Goal: Register for event/course: Register for event/course

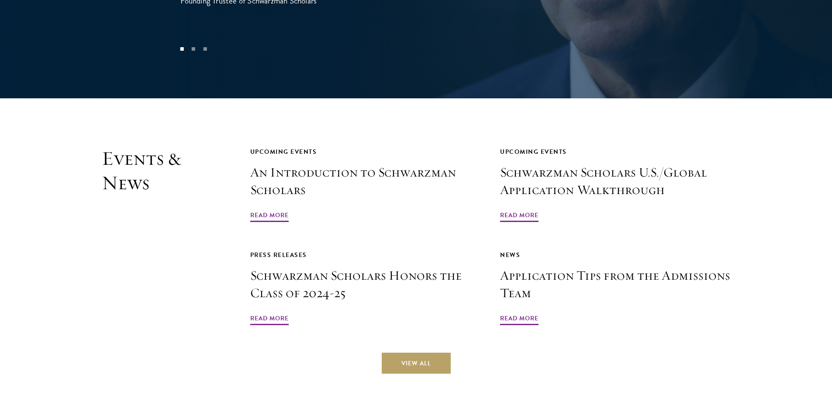
scroll to position [2033, 0]
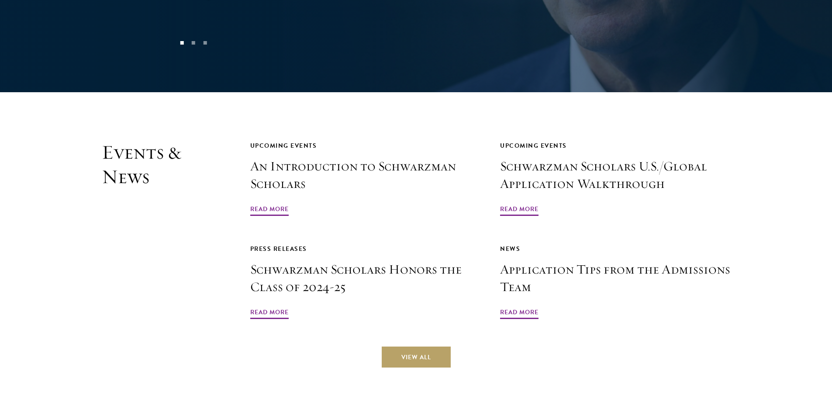
click at [153, 140] on h2 "Events & News" at bounding box center [154, 230] width 105 height 180
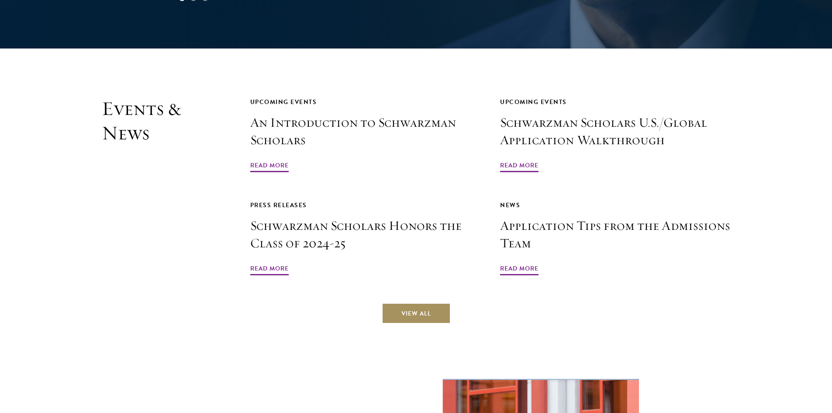
click at [414, 303] on link "View All" at bounding box center [416, 313] width 69 height 21
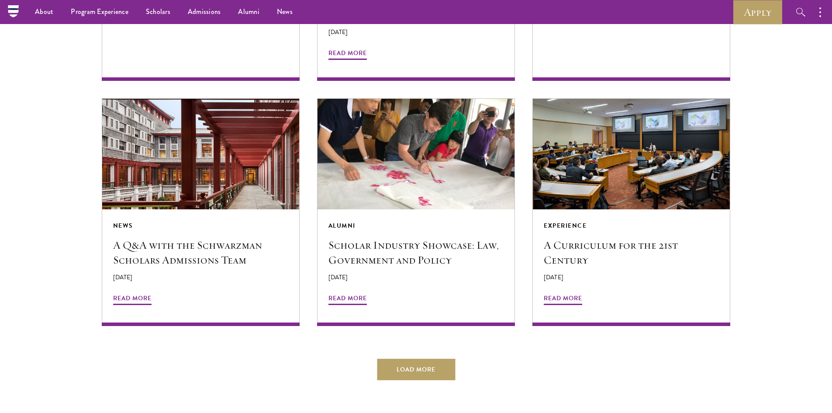
scroll to position [1566, 0]
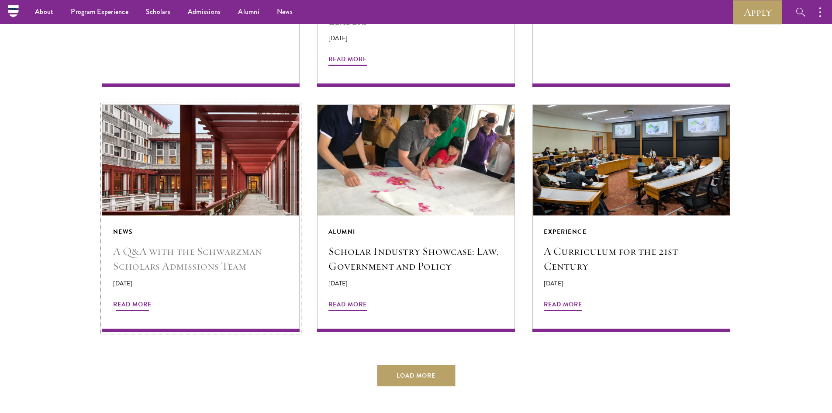
click at [183, 244] on h5 "A Q&A with the Schwarzman Scholars Admissions Team" at bounding box center [200, 259] width 175 height 30
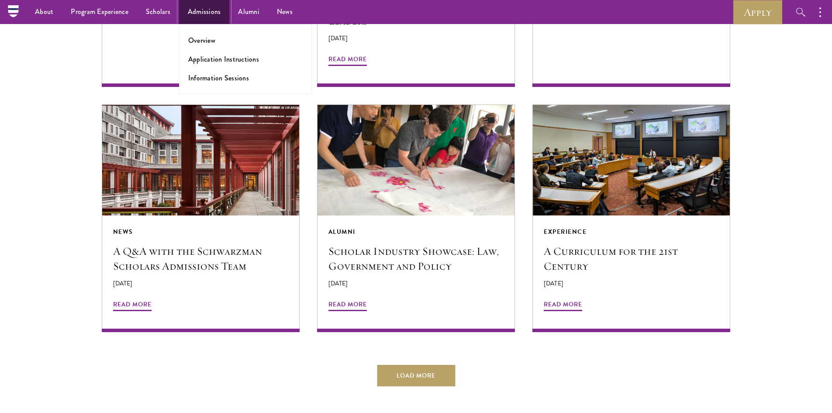
click at [201, 13] on link "Admissions" at bounding box center [204, 12] width 51 height 24
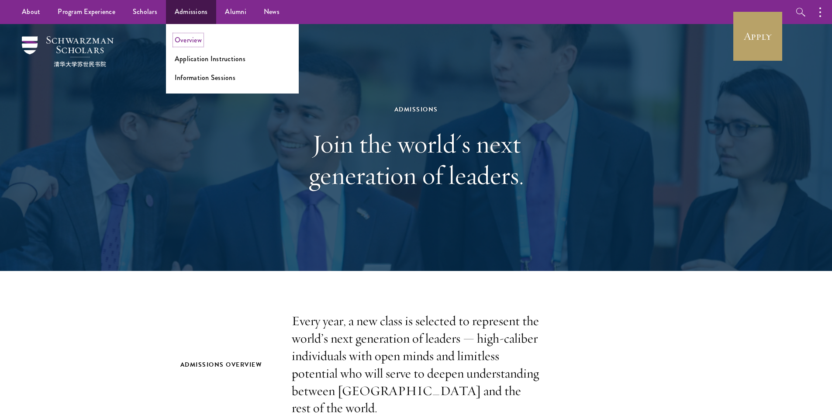
click at [194, 40] on link "Overview" at bounding box center [188, 40] width 27 height 10
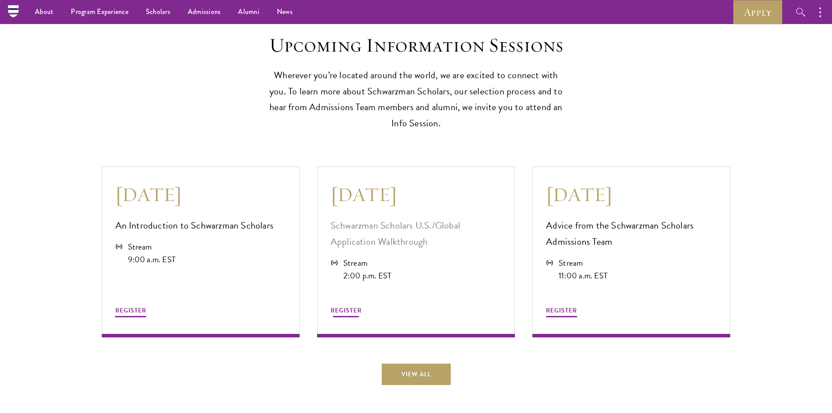
scroll to position [2271, 0]
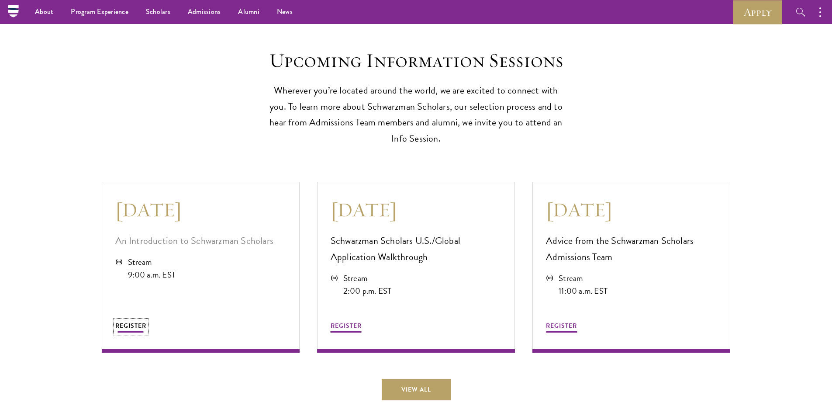
click at [127, 321] on span "REGISTER" at bounding box center [130, 325] width 31 height 9
click at [413, 388] on link "View All" at bounding box center [416, 389] width 69 height 21
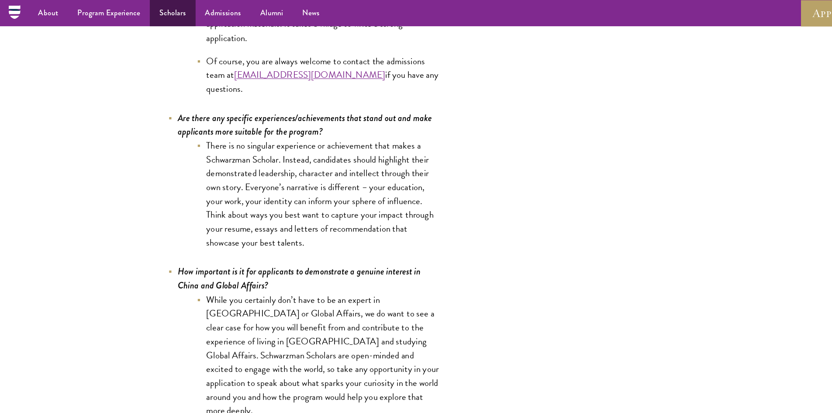
scroll to position [3707, 0]
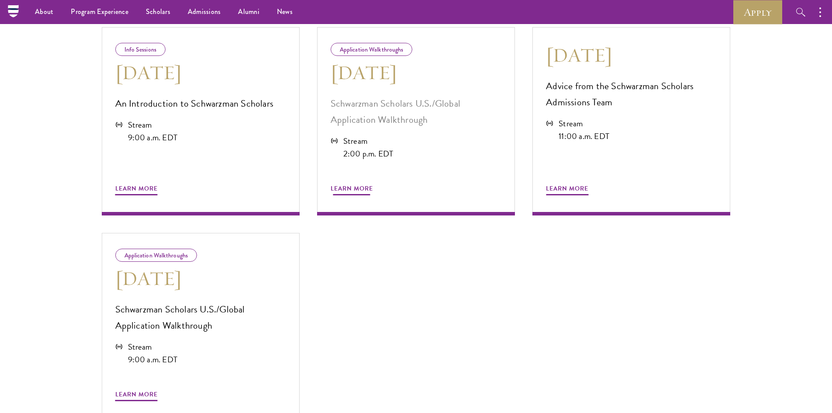
scroll to position [437, 0]
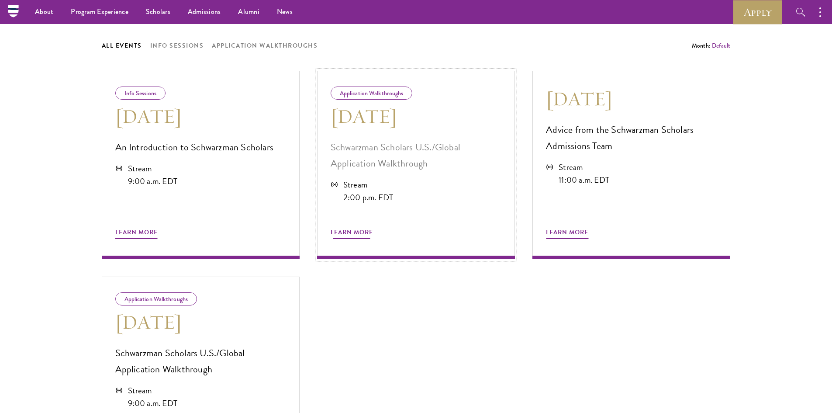
click at [365, 235] on span "Learn More" at bounding box center [352, 234] width 42 height 14
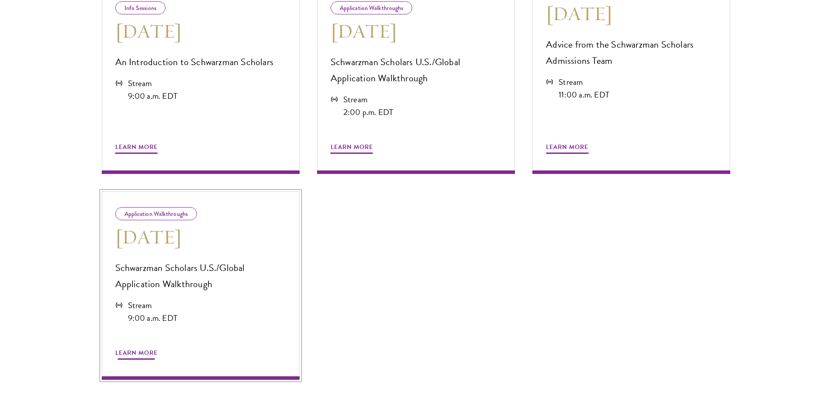
scroll to position [524, 0]
